Goal: Information Seeking & Learning: Learn about a topic

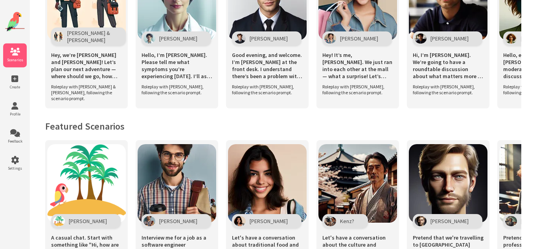
scroll to position [418, 0]
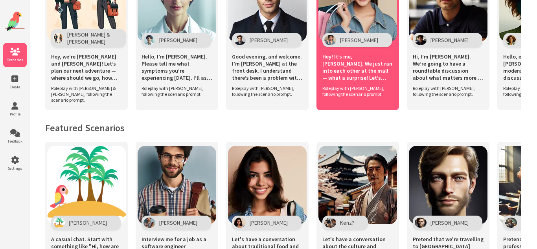
click at [353, 78] on div "Hey! It’s me, [PERSON_NAME]. We just ran into each other at the mall — what a s…" at bounding box center [358, 66] width 71 height 38
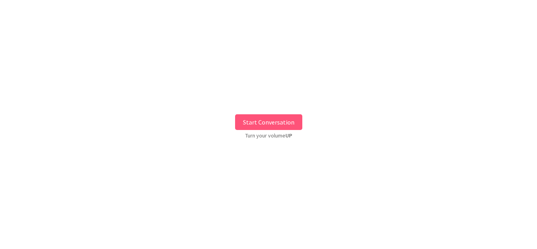
click at [269, 126] on button "Start Conversation" at bounding box center [268, 123] width 67 height 16
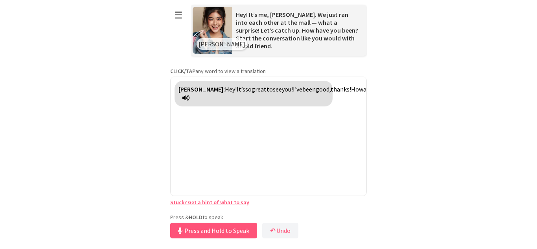
click at [202, 217] on div "Press & HOLD to speak Press and Hold to Speak ↶ Undo Save No voice detected. Ho…" at bounding box center [268, 227] width 197 height 27
click at [197, 229] on button "Release to Stop Speaking" at bounding box center [212, 231] width 85 height 16
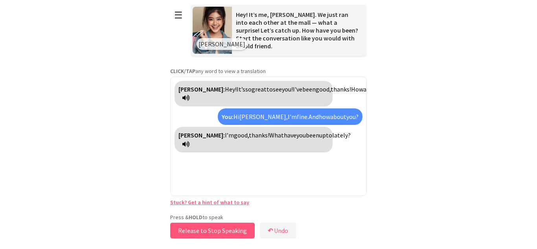
click at [197, 229] on button "Release to Stop Speaking" at bounding box center [212, 231] width 85 height 16
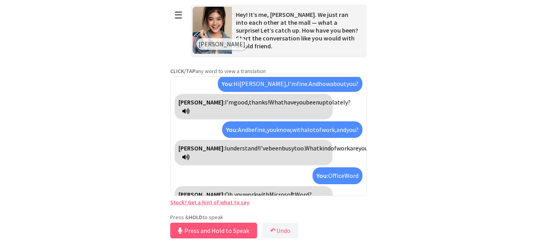
scroll to position [51, 0]
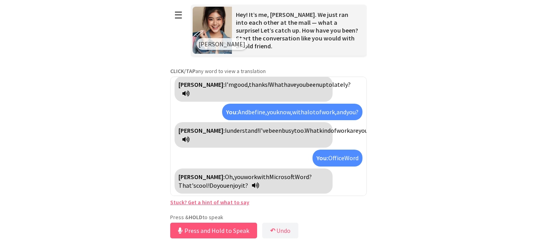
click at [49, 125] on html "**********" at bounding box center [268, 124] width 537 height 249
